Goal: Task Accomplishment & Management: Complete application form

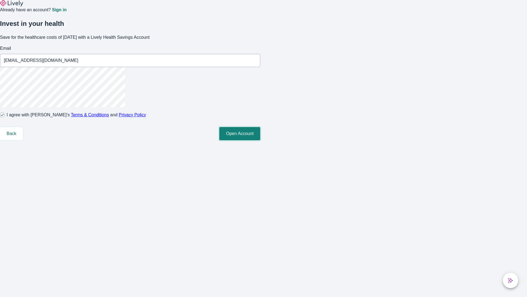
click at [260, 140] on button "Open Account" at bounding box center [239, 133] width 41 height 13
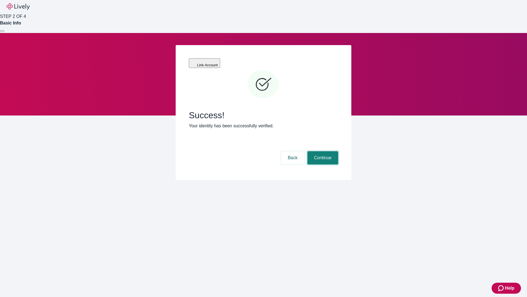
click at [322, 151] on button "Continue" at bounding box center [323, 157] width 31 height 13
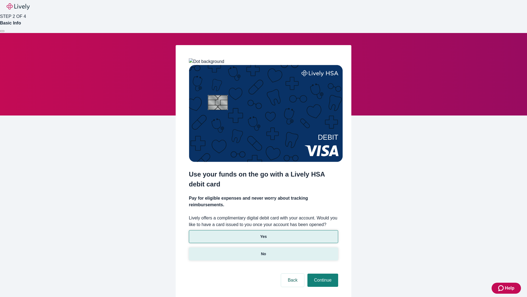
click at [263, 251] on p "No" at bounding box center [263, 254] width 5 height 6
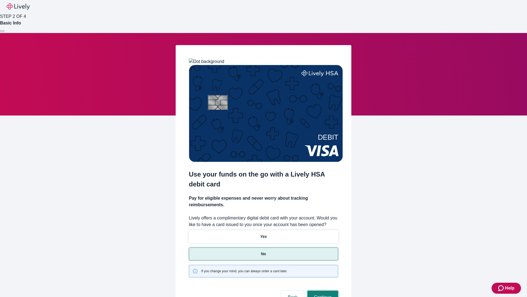
click at [322, 290] on button "Continue" at bounding box center [323, 296] width 31 height 13
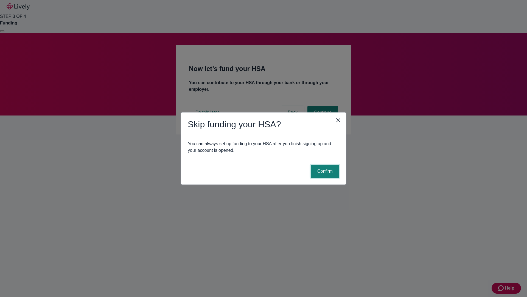
click at [324, 171] on button "Confirm" at bounding box center [325, 170] width 29 height 13
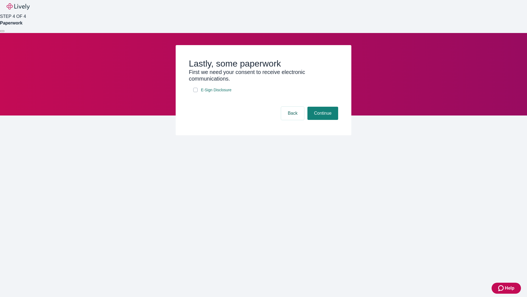
click at [196, 92] on input "E-Sign Disclosure" at bounding box center [195, 90] width 4 height 4
checkbox input "true"
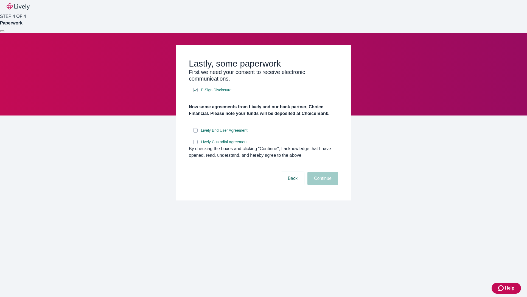
click at [196, 132] on input "Lively End User Agreement" at bounding box center [195, 130] width 4 height 4
checkbox input "true"
click at [196, 144] on input "Lively Custodial Agreement" at bounding box center [195, 142] width 4 height 4
checkbox input "true"
click at [322, 185] on button "Continue" at bounding box center [323, 178] width 31 height 13
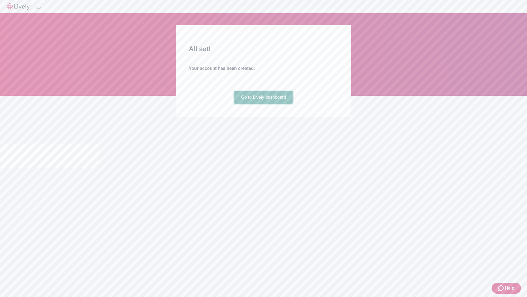
click at [263, 104] on link "Go to Lively dashboard" at bounding box center [264, 97] width 58 height 13
